Goal: Download file/media

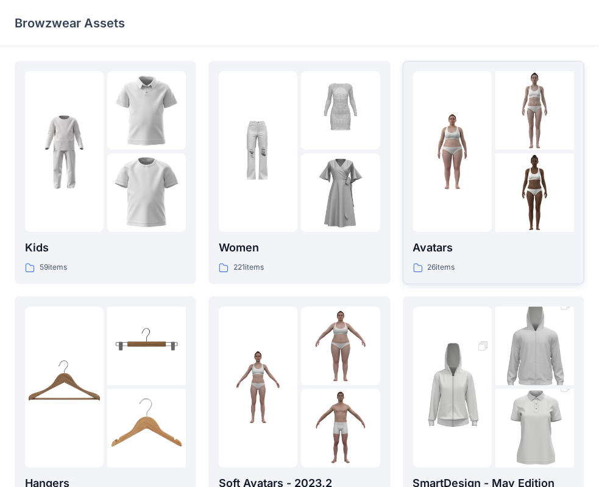
click at [504, 154] on img at bounding box center [534, 193] width 79 height 79
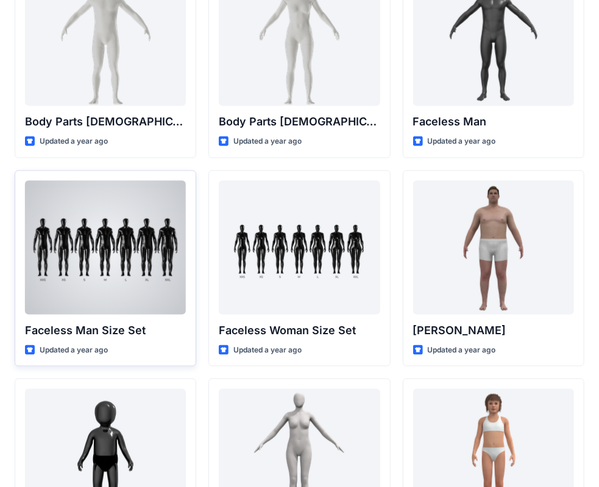
scroll to position [453, 0]
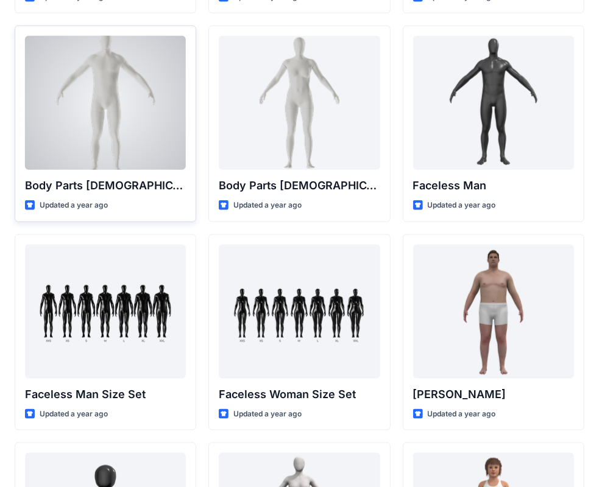
click at [102, 136] on div at bounding box center [105, 103] width 161 height 134
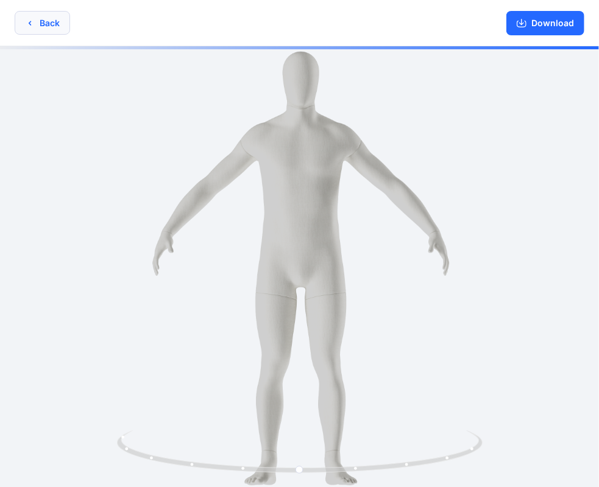
click at [17, 22] on button "Back" at bounding box center [42, 23] width 55 height 24
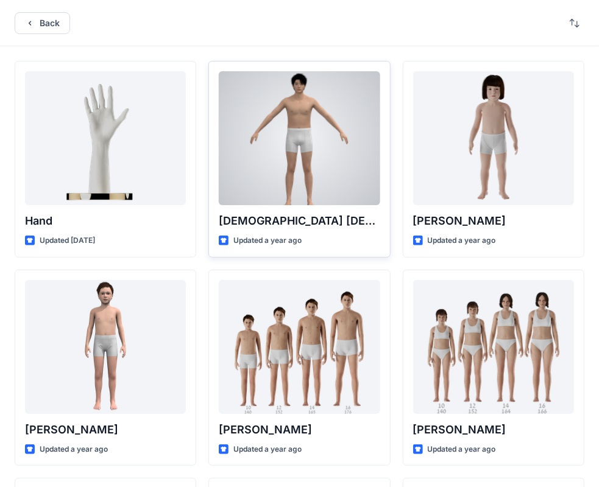
click at [315, 172] on div at bounding box center [299, 138] width 161 height 134
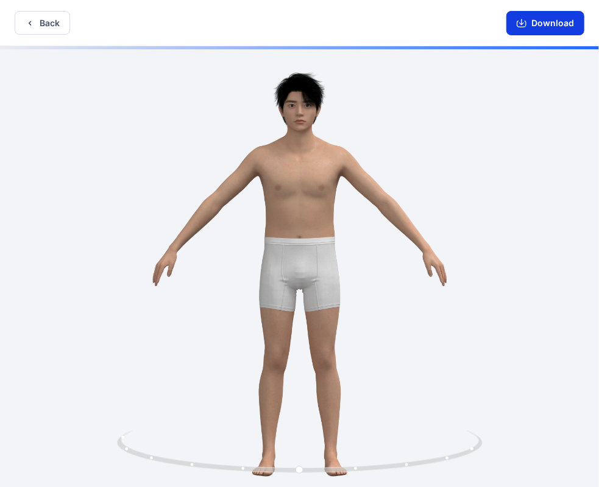
click at [551, 23] on button "Download" at bounding box center [545, 23] width 78 height 24
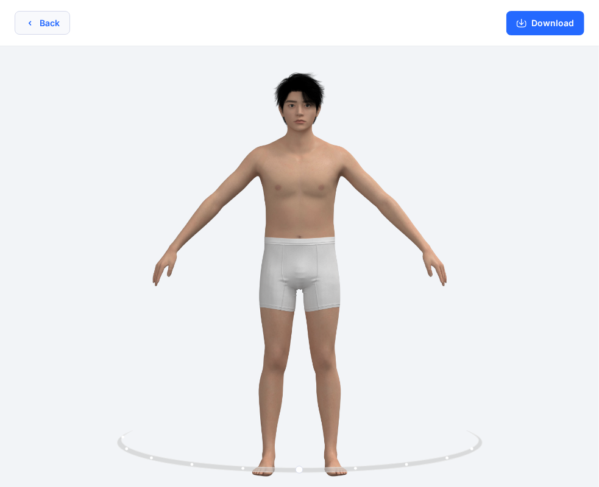
click at [40, 24] on button "Back" at bounding box center [42, 23] width 55 height 24
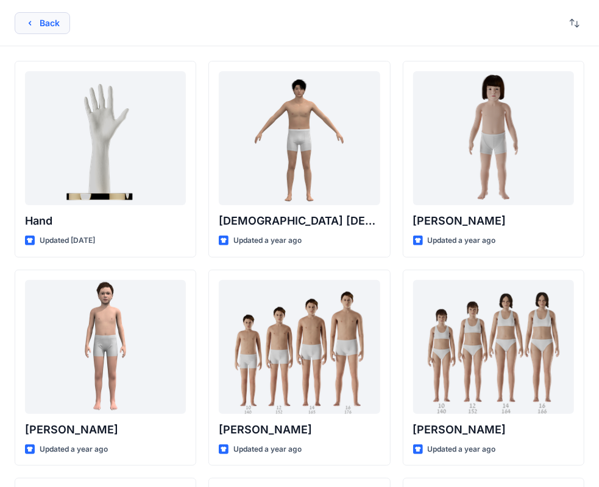
click at [54, 26] on button "Back" at bounding box center [42, 23] width 55 height 22
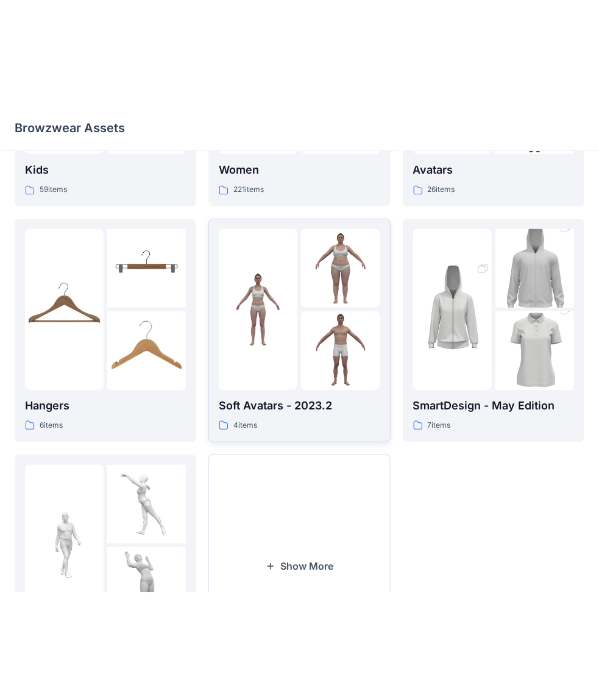
scroll to position [93, 0]
